Goal: Transaction & Acquisition: Subscribe to service/newsletter

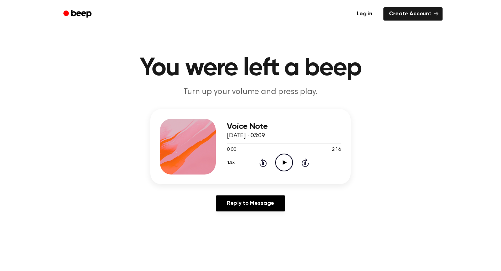
click at [277, 166] on icon "Play Audio" at bounding box center [284, 163] width 18 height 18
click at [291, 164] on icon "Play Audio" at bounding box center [284, 163] width 18 height 18
click at [278, 162] on icon "Play Audio" at bounding box center [284, 163] width 18 height 18
click at [281, 162] on icon "Play Audio" at bounding box center [284, 163] width 18 height 18
click at [244, 144] on div at bounding box center [284, 144] width 114 height 6
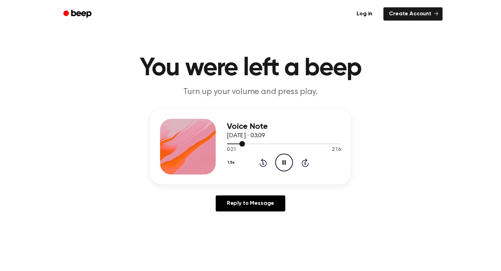
click at [251, 144] on div at bounding box center [284, 144] width 114 height 6
click at [282, 162] on icon "Play Audio" at bounding box center [284, 163] width 18 height 18
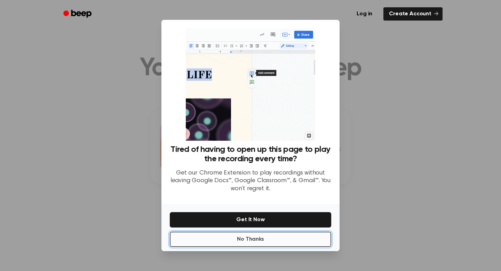
click at [259, 241] on button "No Thanks" at bounding box center [251, 238] width 162 height 15
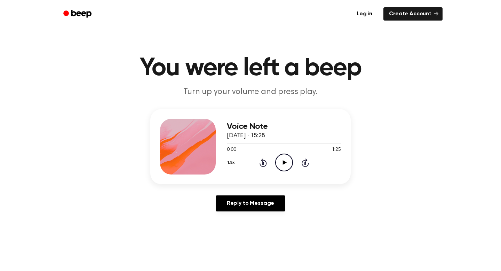
click at [284, 162] on icon at bounding box center [285, 162] width 4 height 5
click at [393, 18] on link "Create Account" at bounding box center [413, 13] width 59 height 13
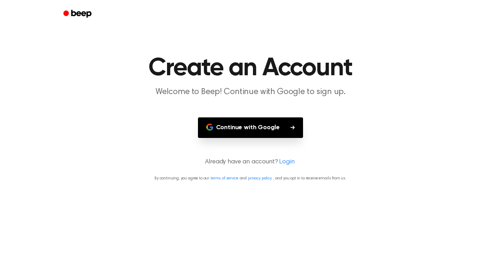
click at [262, 127] on button "Continue with Google" at bounding box center [250, 127] width 105 height 21
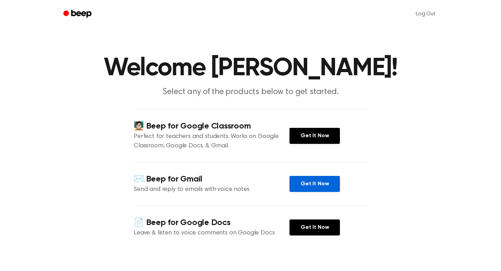
click at [296, 185] on link "Get It Now" at bounding box center [315, 184] width 50 height 16
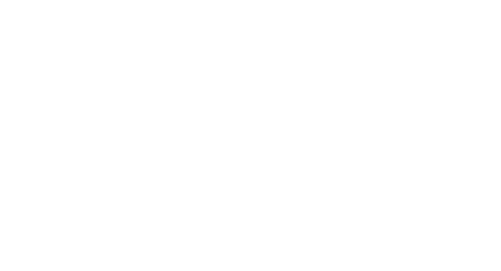
click at [138, 0] on html at bounding box center [250, 0] width 501 height 0
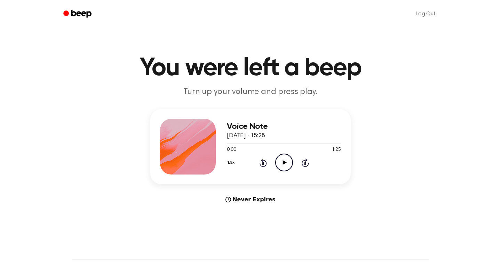
click at [282, 164] on icon "Play Audio" at bounding box center [284, 163] width 18 height 18
